Goal: Task Accomplishment & Management: Use online tool/utility

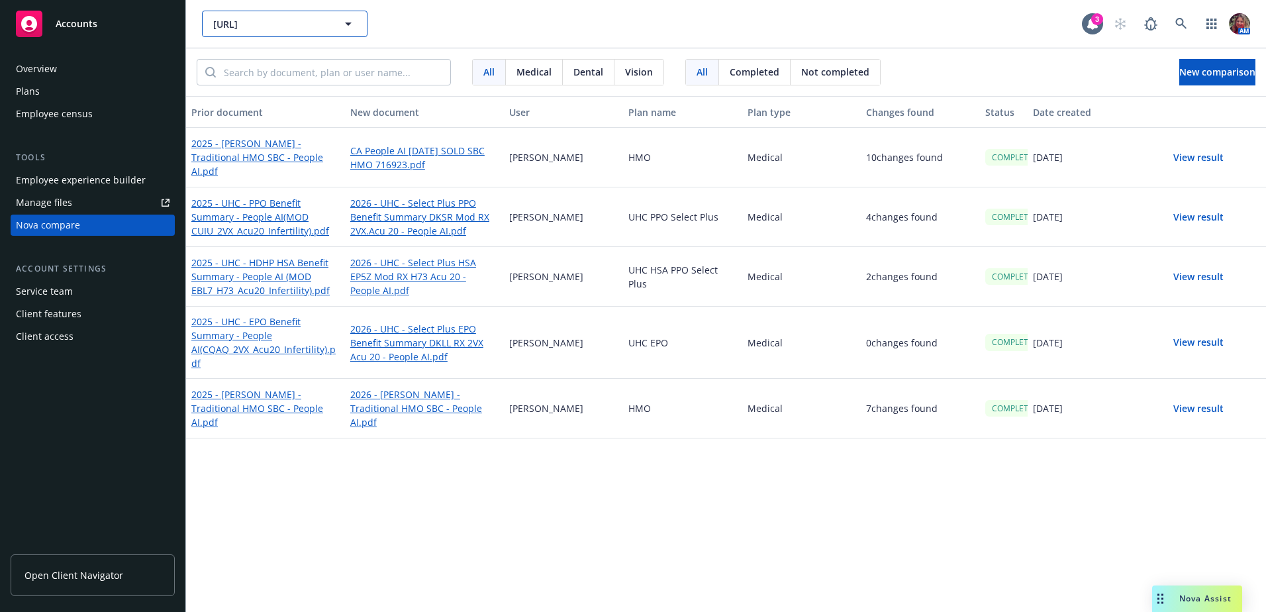
click at [326, 26] on span "[URL]" at bounding box center [270, 24] width 115 height 14
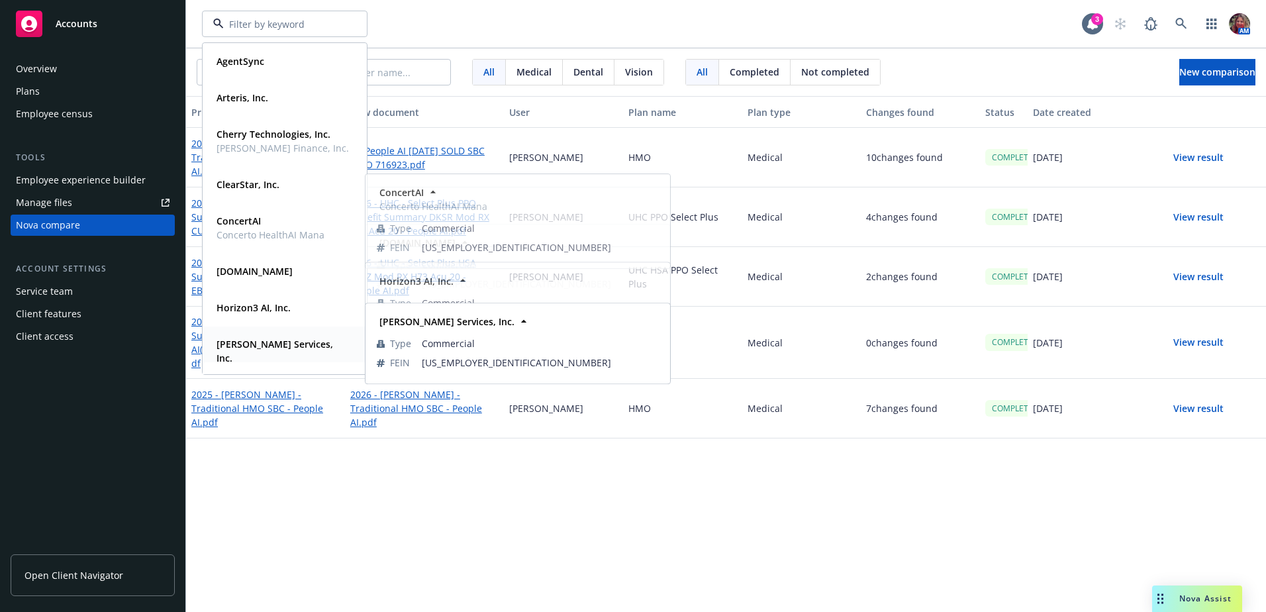
click at [256, 343] on strong "[PERSON_NAME] Services, Inc." at bounding box center [275, 351] width 117 height 26
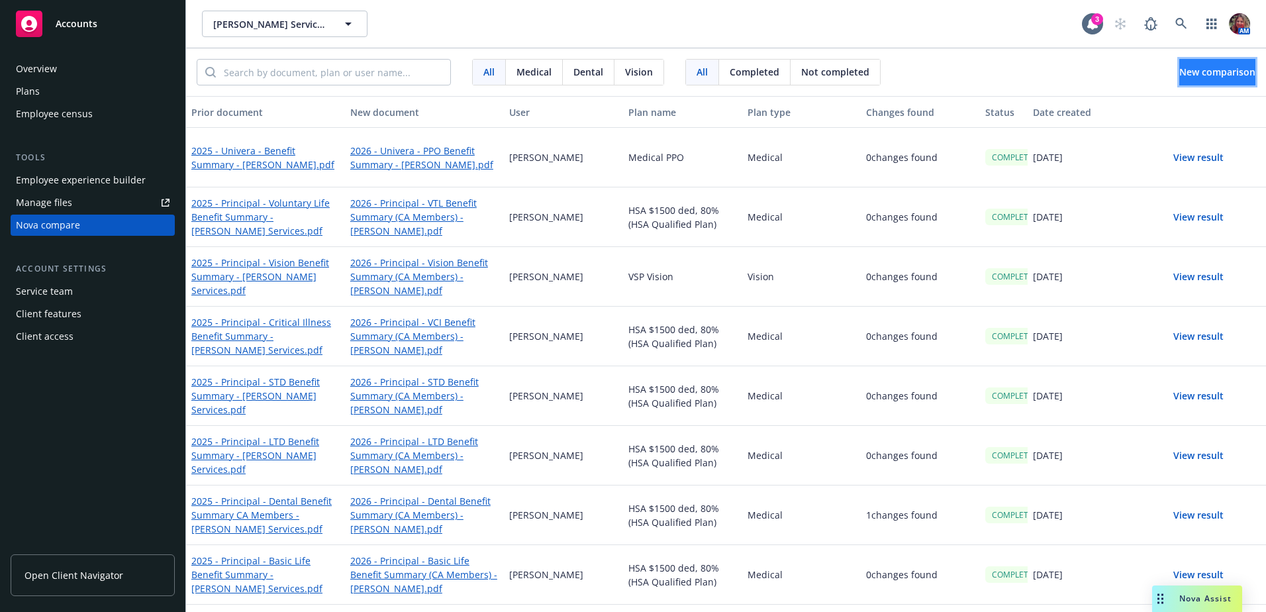
click at [1183, 76] on span "New comparison" at bounding box center [1217, 72] width 76 height 13
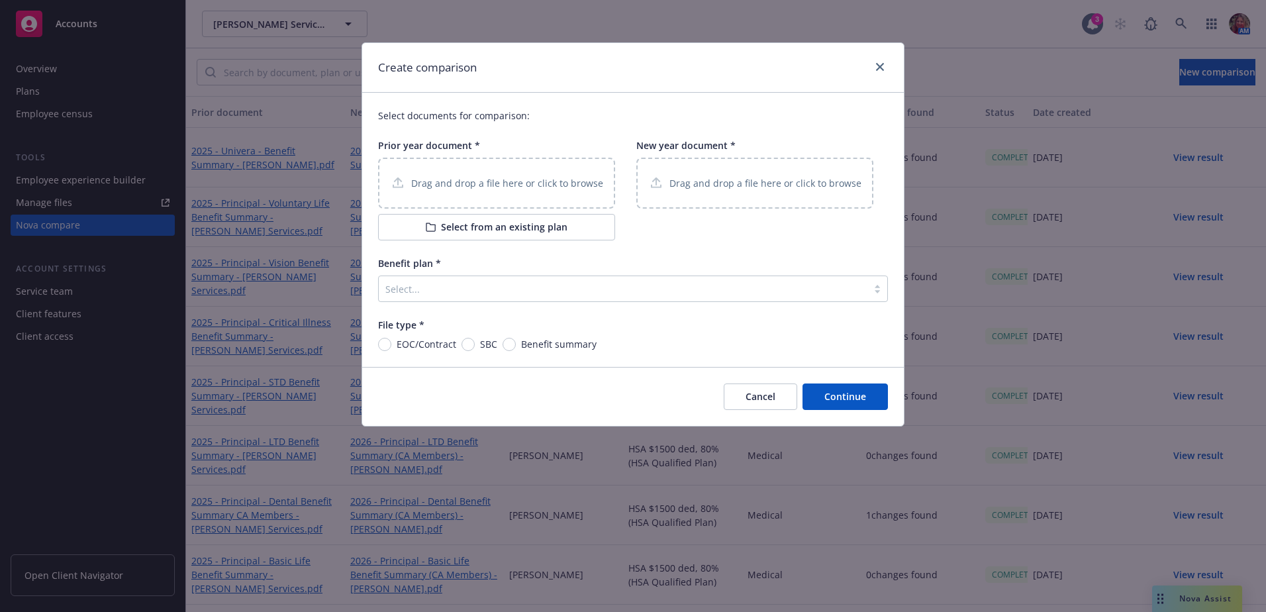
click at [599, 181] on div "Drag and drop a file here or click to browse" at bounding box center [496, 183] width 237 height 51
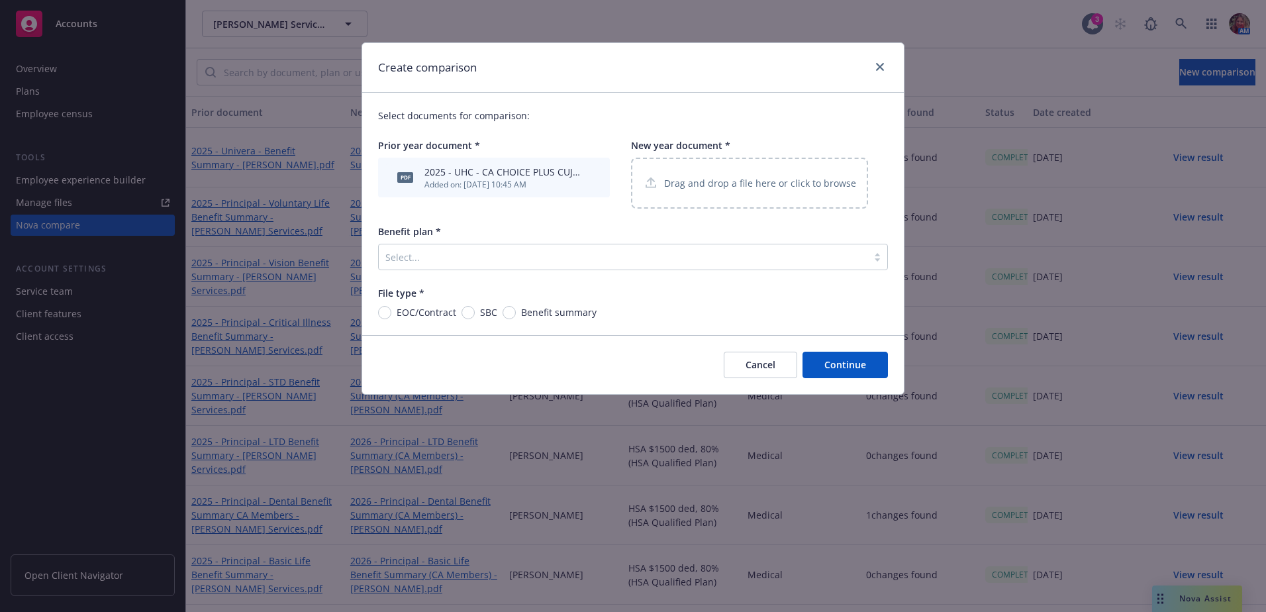
click at [403, 179] on span "pdf" at bounding box center [405, 177] width 16 height 10
click at [485, 175] on div "2025 - UHC - CA CHOICE PLUS CUJH - [PERSON_NAME].pdf" at bounding box center [502, 172] width 156 height 14
click at [883, 67] on icon "close" at bounding box center [880, 67] width 8 height 8
